Goal: Transaction & Acquisition: Purchase product/service

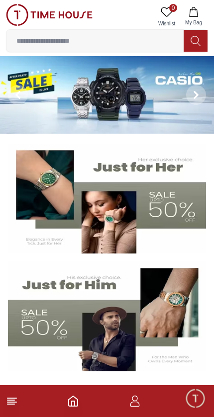
click at [47, 43] on input at bounding box center [94, 41] width 177 height 20
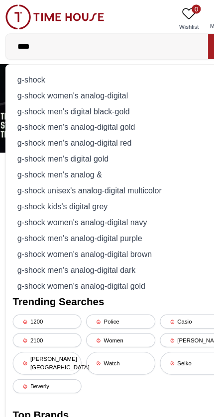
type input "****"
click at [30, 72] on div "g-shock" at bounding box center [106, 70] width 189 height 14
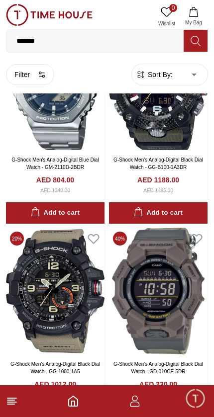
scroll to position [1512, 0]
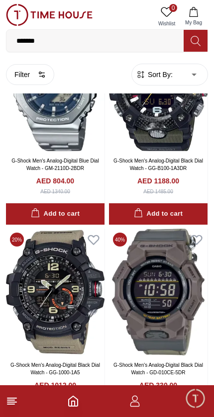
click at [20, 18] on img at bounding box center [49, 15] width 86 height 22
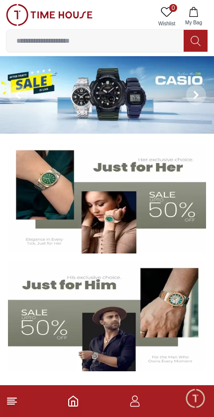
click at [197, 399] on span "Minimize live chat window" at bounding box center [194, 398] width 29 height 29
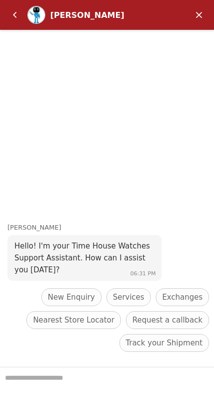
click at [194, 18] on em "Minimize" at bounding box center [199, 15] width 20 height 20
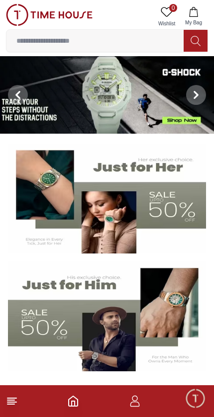
click at [135, 404] on icon "button" at bounding box center [135, 401] width 12 height 12
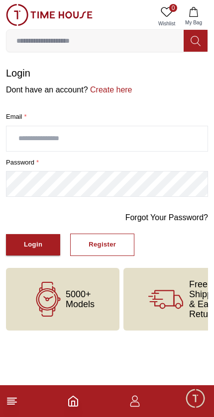
click at [79, 402] on icon "Home" at bounding box center [73, 401] width 12 height 12
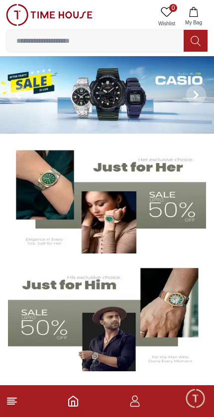
click at [7, 404] on icon at bounding box center [12, 401] width 12 height 12
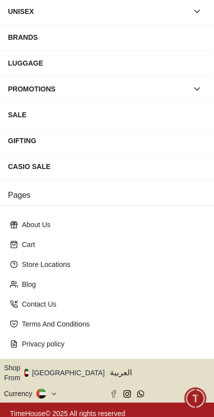
scroll to position [116, 0]
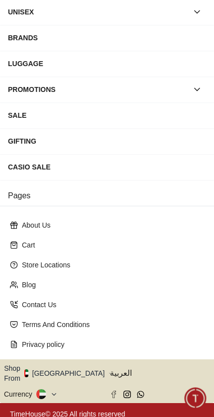
click at [64, 367] on button "Shop From [GEOGRAPHIC_DATA]" at bounding box center [58, 373] width 108 height 20
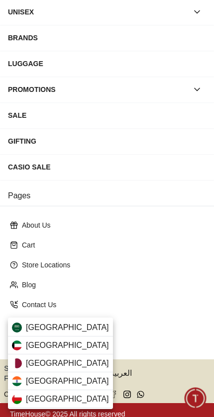
click at [31, 361] on span "[GEOGRAPHIC_DATA]" at bounding box center [67, 363] width 83 height 12
